Goal: Information Seeking & Learning: Stay updated

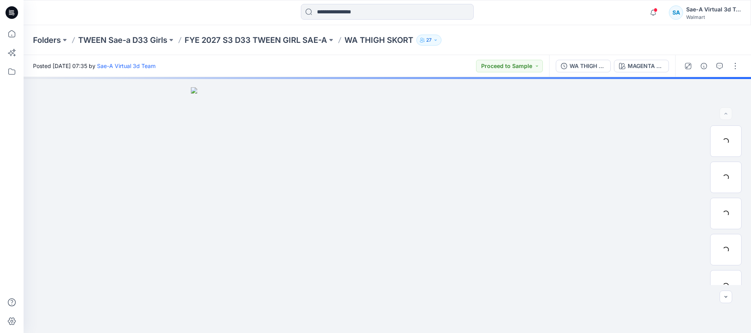
drag, startPoint x: 13, startPoint y: 11, endPoint x: 26, endPoint y: 9, distance: 14.0
click at [13, 11] on icon at bounding box center [12, 12] width 13 height 13
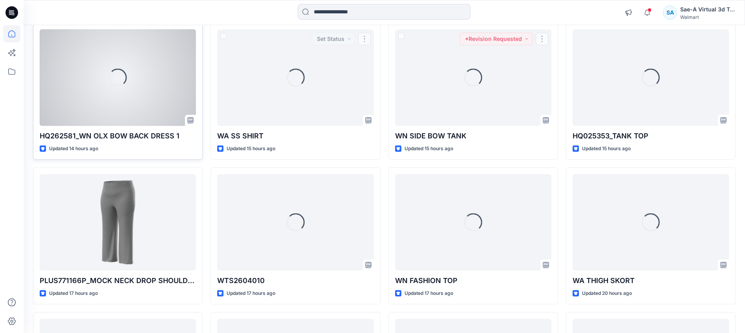
scroll to position [79, 0]
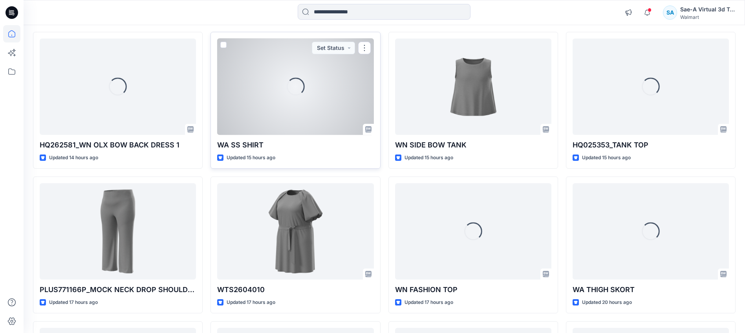
click at [338, 84] on div "Loading..." at bounding box center [295, 87] width 156 height 96
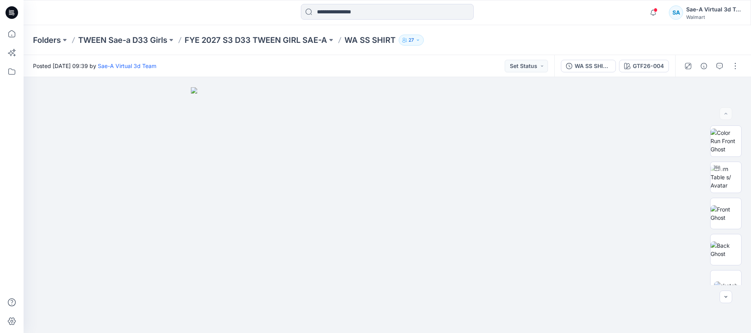
click at [661, 13] on div "Notifications Your style HQ262581_WN OLX BOW BACK DRESS 1 has been updated with…" at bounding box center [694, 12] width 96 height 17
click at [659, 13] on icon "button" at bounding box center [653, 13] width 15 height 16
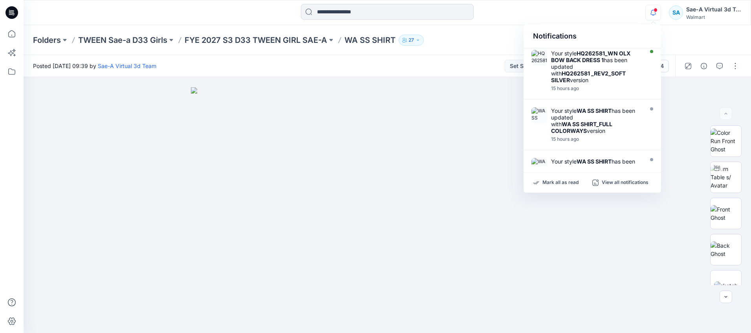
scroll to position [157, 0]
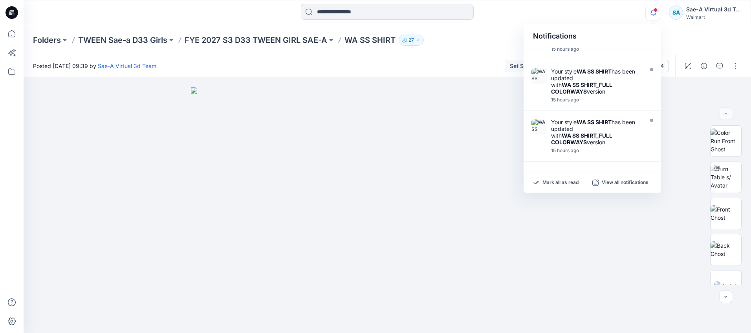
click at [623, 81] on div "Your style WA SS SHIRT has been updated with WA SS SHIRT_FULL COLORWAYS version" at bounding box center [596, 81] width 90 height 27
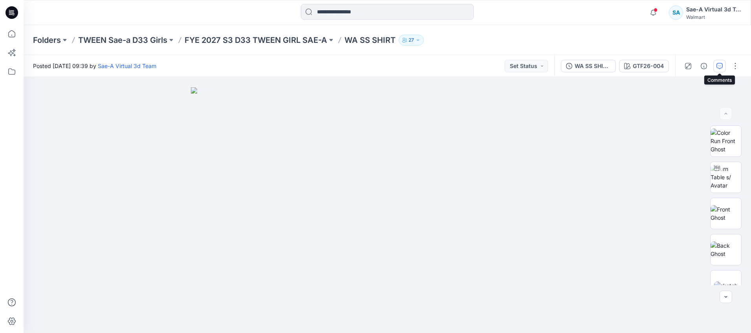
click at [718, 67] on icon "button" at bounding box center [720, 66] width 6 height 6
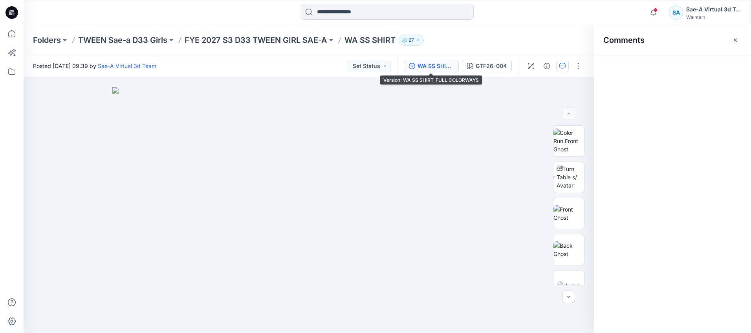
click at [439, 63] on div "WA SS SHIRT_FULL COLORWAYS" at bounding box center [436, 66] width 36 height 9
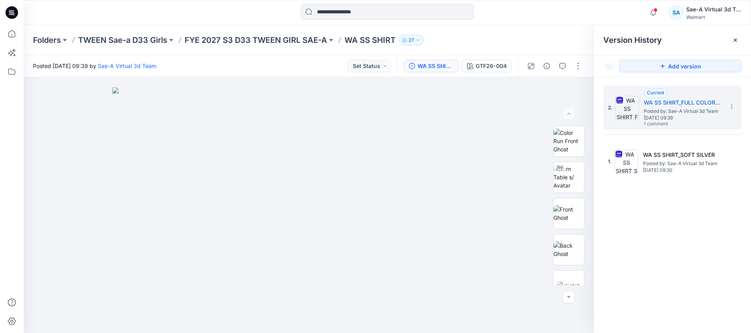
click at [679, 133] on div "2. Current WA SS SHIRT_FULL COLORWAYS Posted by: Sae-A Virtual 3d Team [DATE] 0…" at bounding box center [673, 135] width 138 height 98
click at [571, 67] on div at bounding box center [554, 66] width 73 height 22
click at [569, 66] on div at bounding box center [554, 66] width 73 height 22
click at [559, 61] on button "button" at bounding box center [562, 66] width 13 height 13
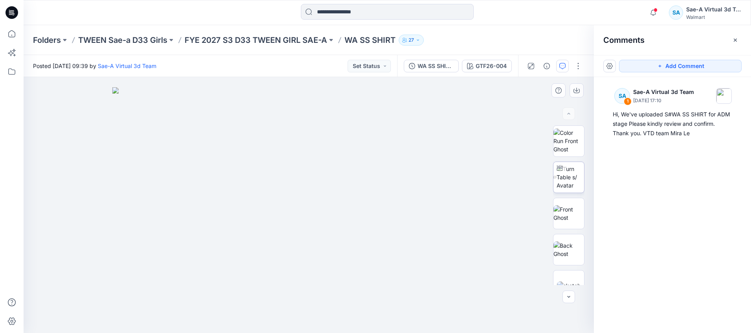
click at [560, 182] on img at bounding box center [571, 177] width 28 height 25
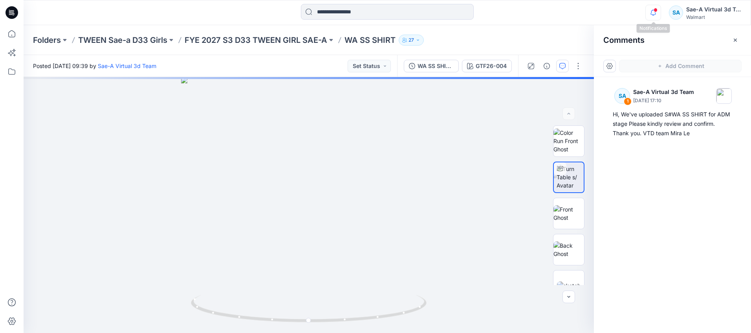
click at [655, 12] on icon "button" at bounding box center [653, 13] width 15 height 16
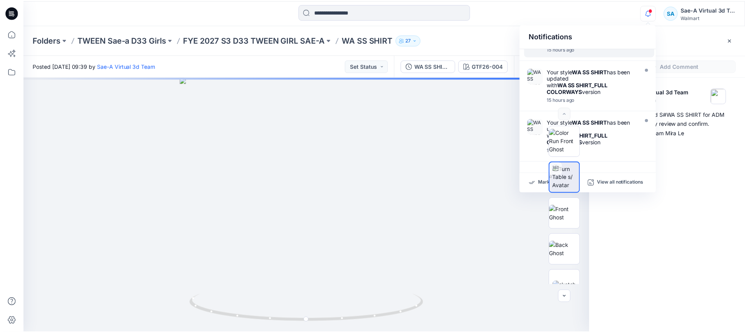
scroll to position [0, 0]
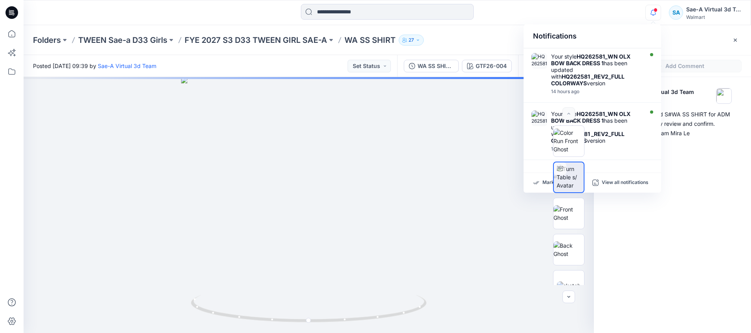
click at [731, 194] on div "SA 1 Sae-A Virtual 3d Team [DATE] 17:10 Hi, We've uploaded S#WA SS SHIRT for AD…" at bounding box center [672, 190] width 157 height 227
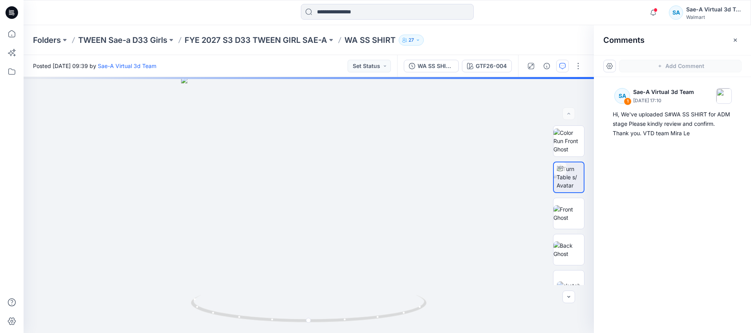
click at [11, 9] on icon at bounding box center [12, 12] width 13 height 13
